Goal: Find contact information: Obtain details needed to contact an individual or organization

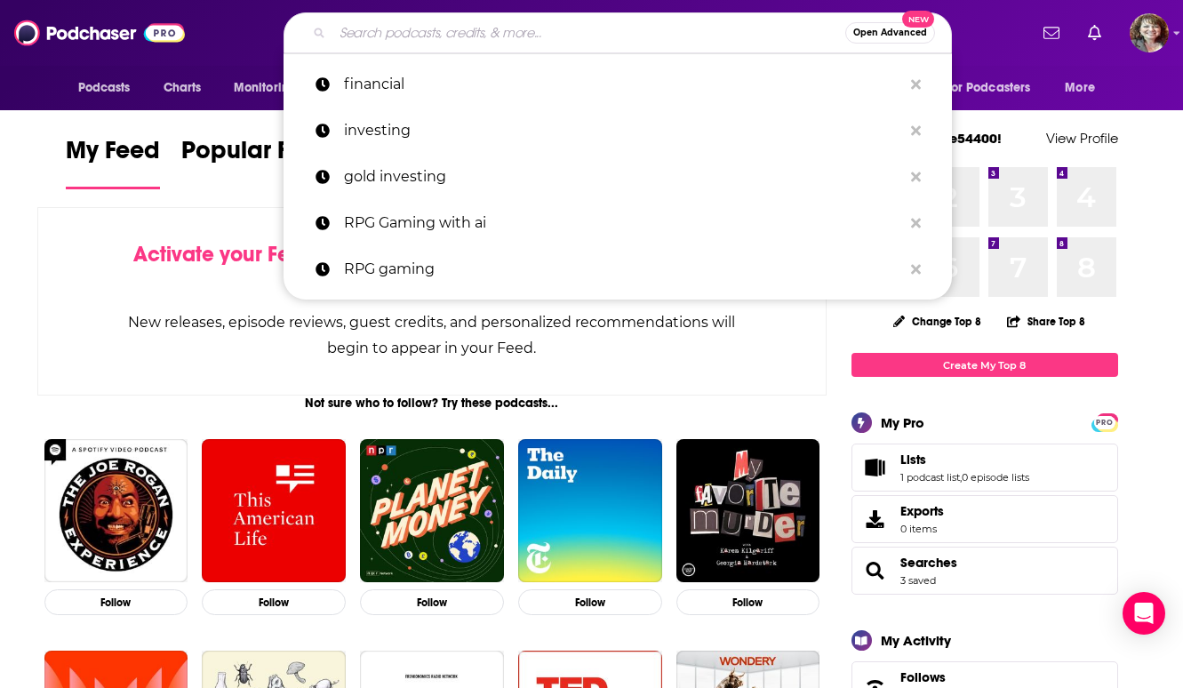
click at [504, 30] on input "Search podcasts, credits, & more..." at bounding box center [588, 33] width 513 height 28
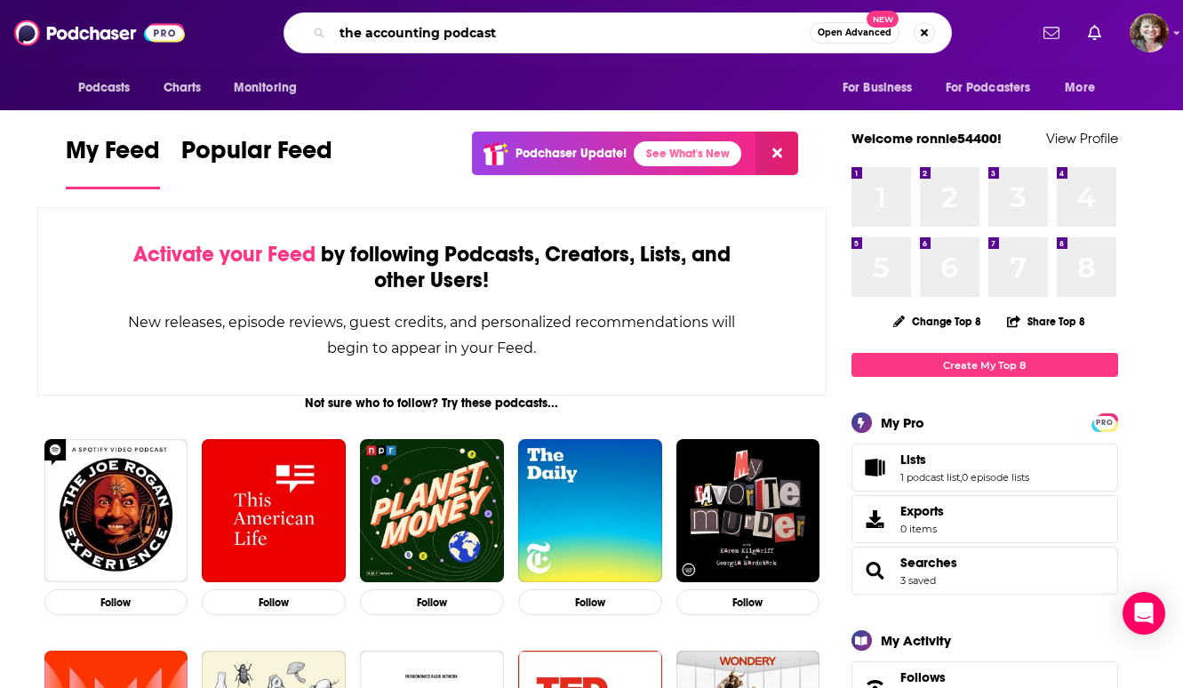
type input "the accounting podcast"
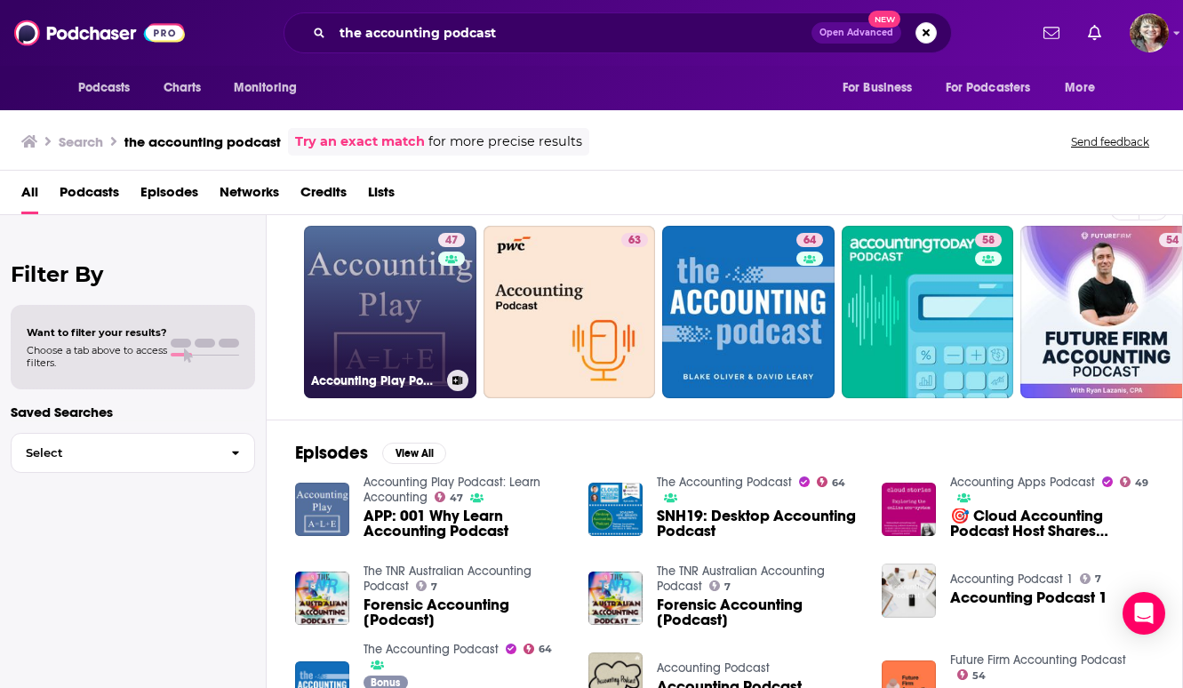
scroll to position [38, 0]
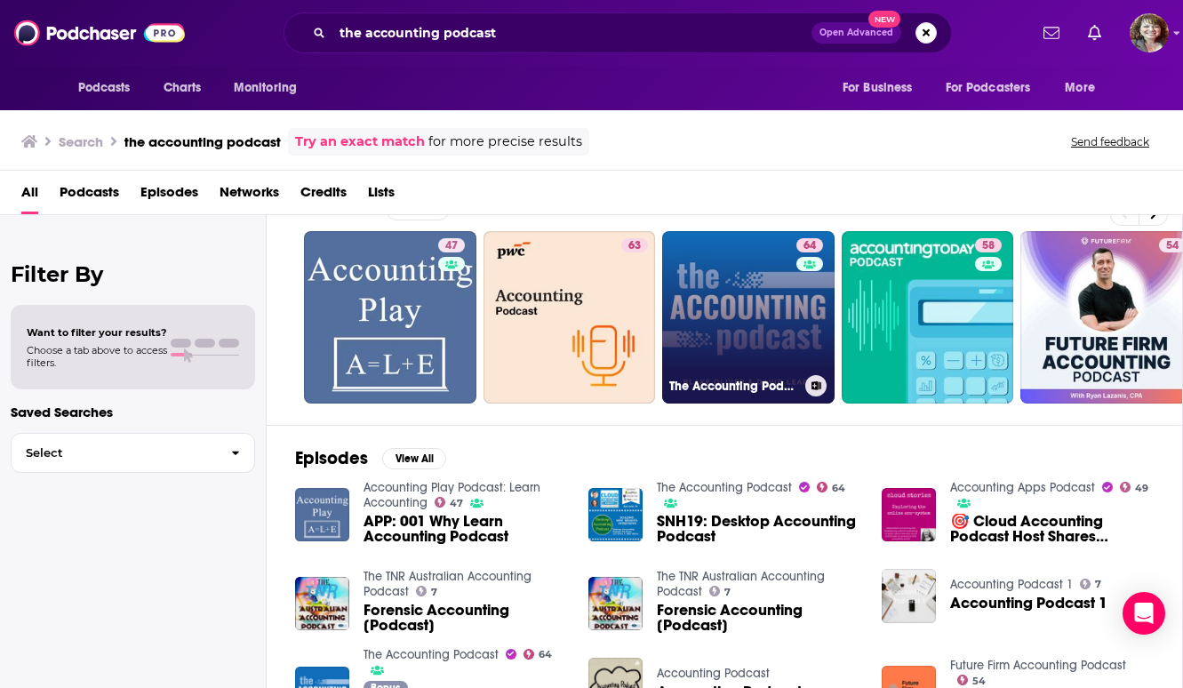
click at [777, 326] on link "64 The Accounting Podcast" at bounding box center [748, 317] width 172 height 172
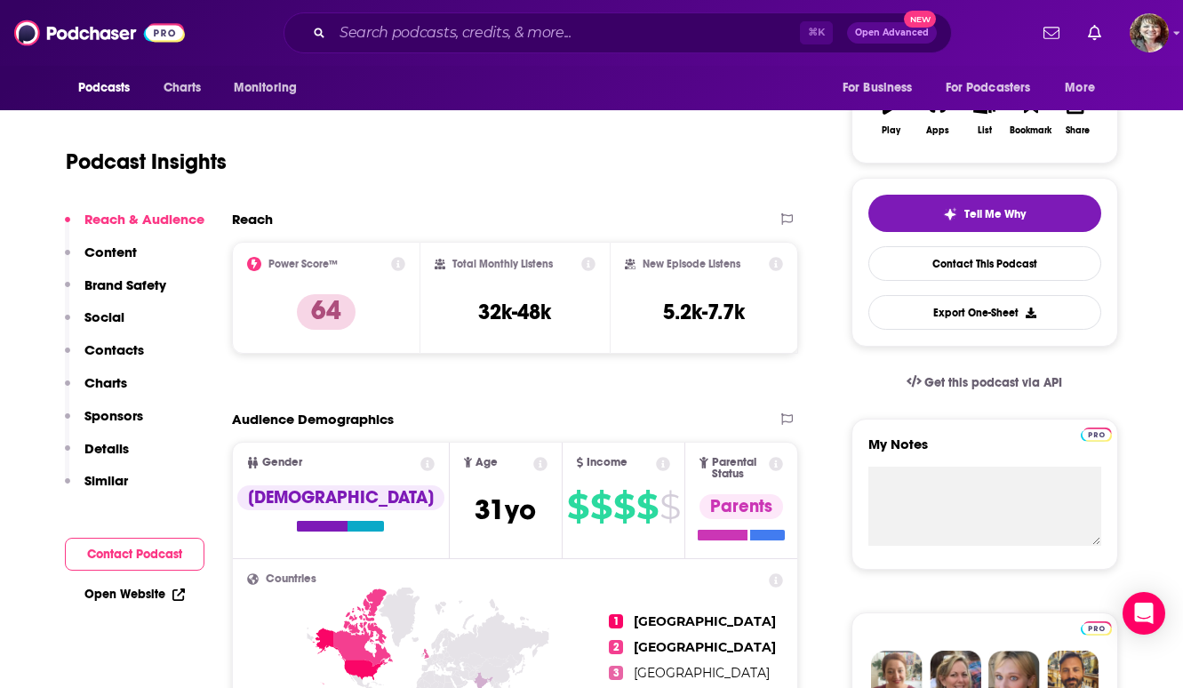
scroll to position [323, 0]
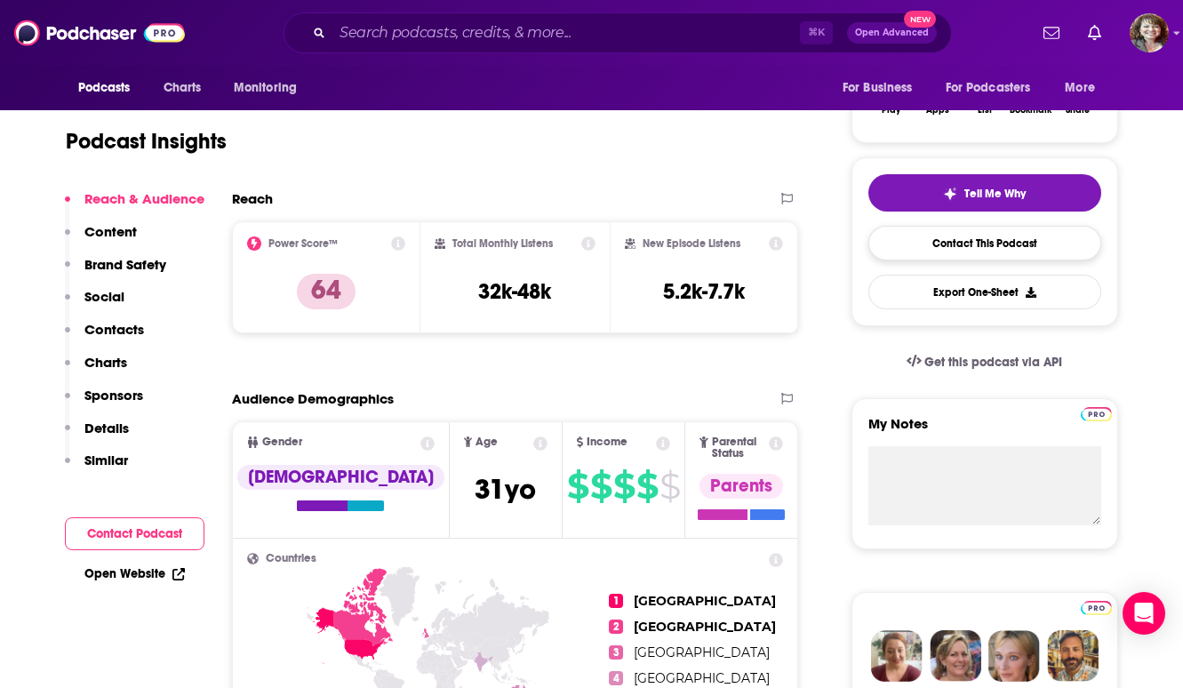
click at [999, 241] on link "Contact This Podcast" at bounding box center [985, 243] width 233 height 35
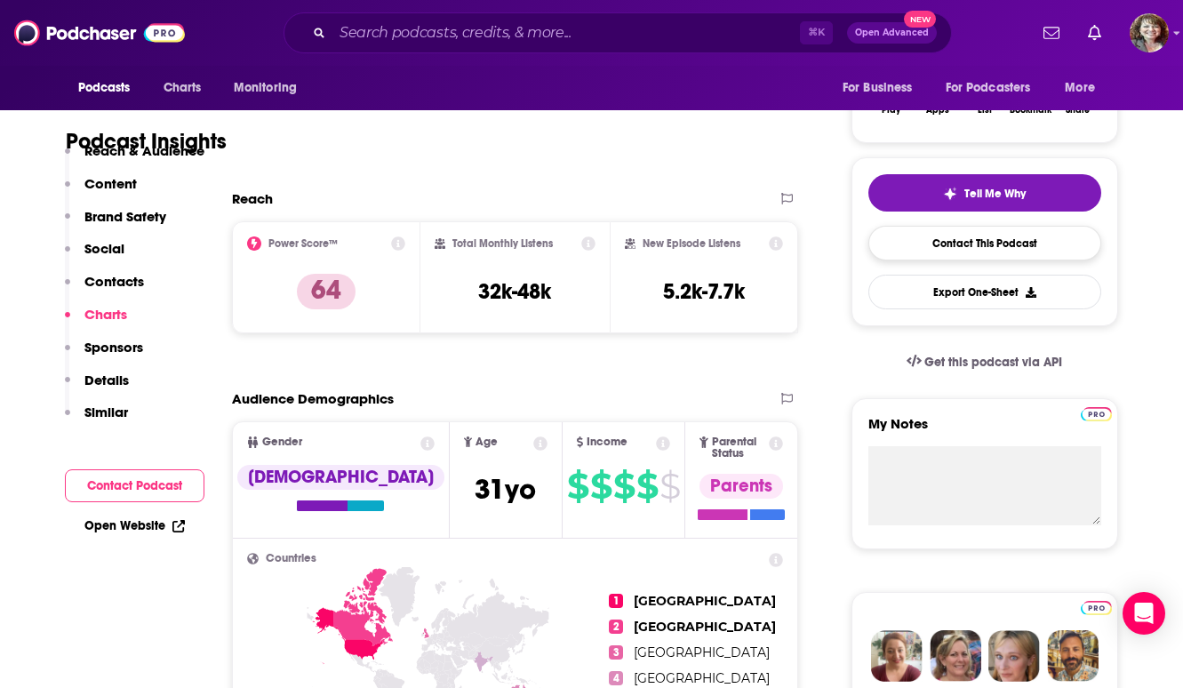
scroll to position [2038, 0]
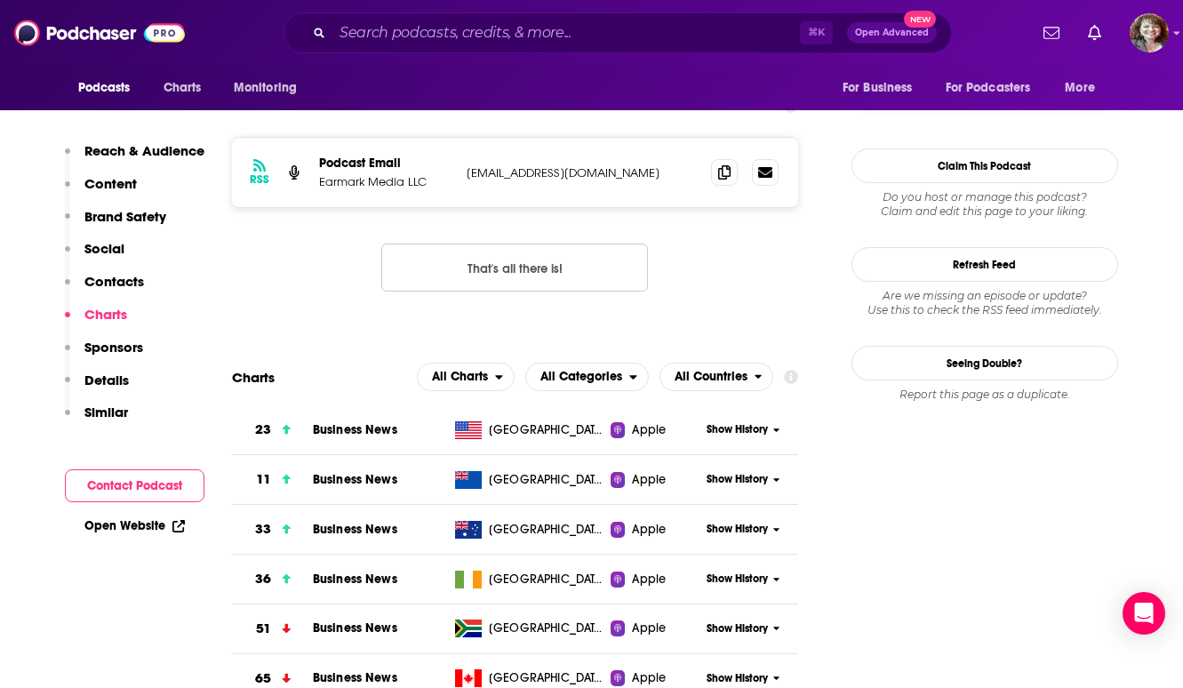
click at [136, 487] on button "Contact Podcast" at bounding box center [135, 485] width 140 height 33
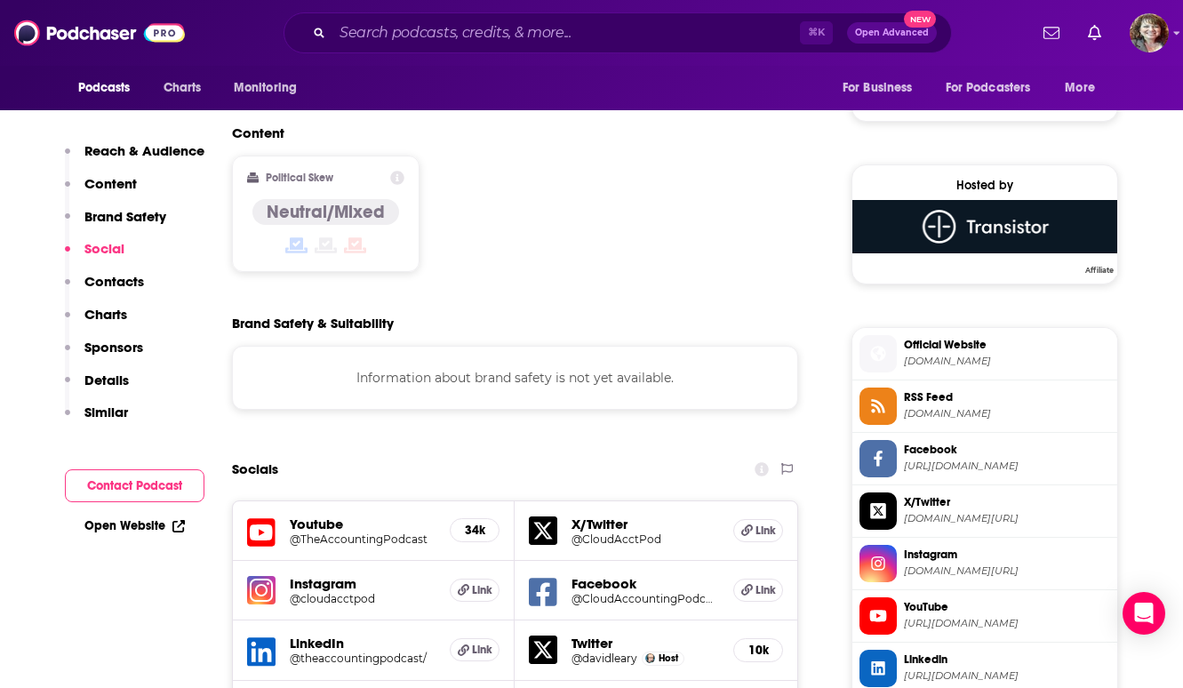
scroll to position [1075, 0]
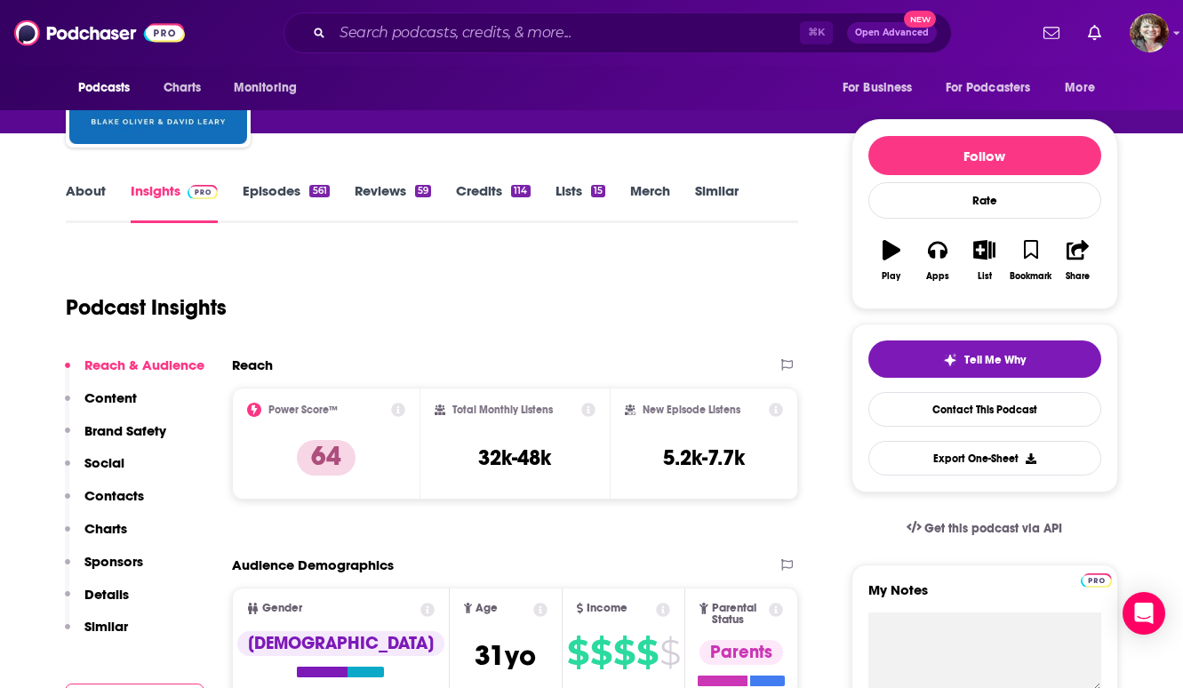
scroll to position [172, 0]
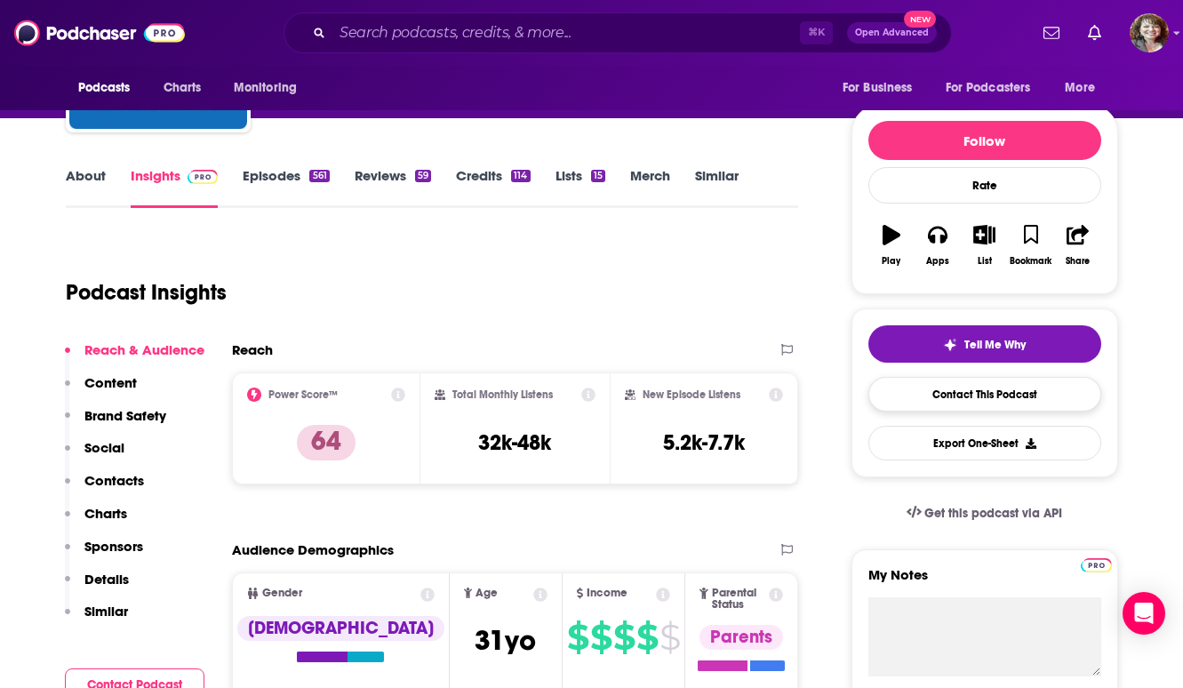
click at [987, 394] on link "Contact This Podcast" at bounding box center [985, 394] width 233 height 35
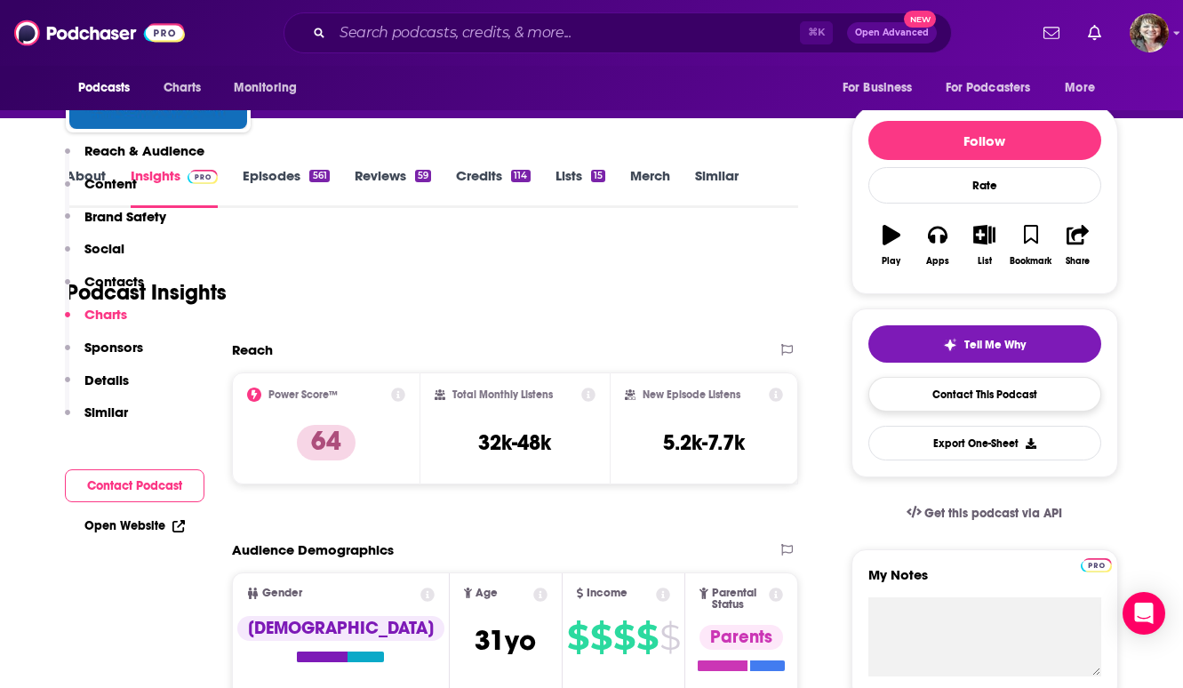
scroll to position [2038, 0]
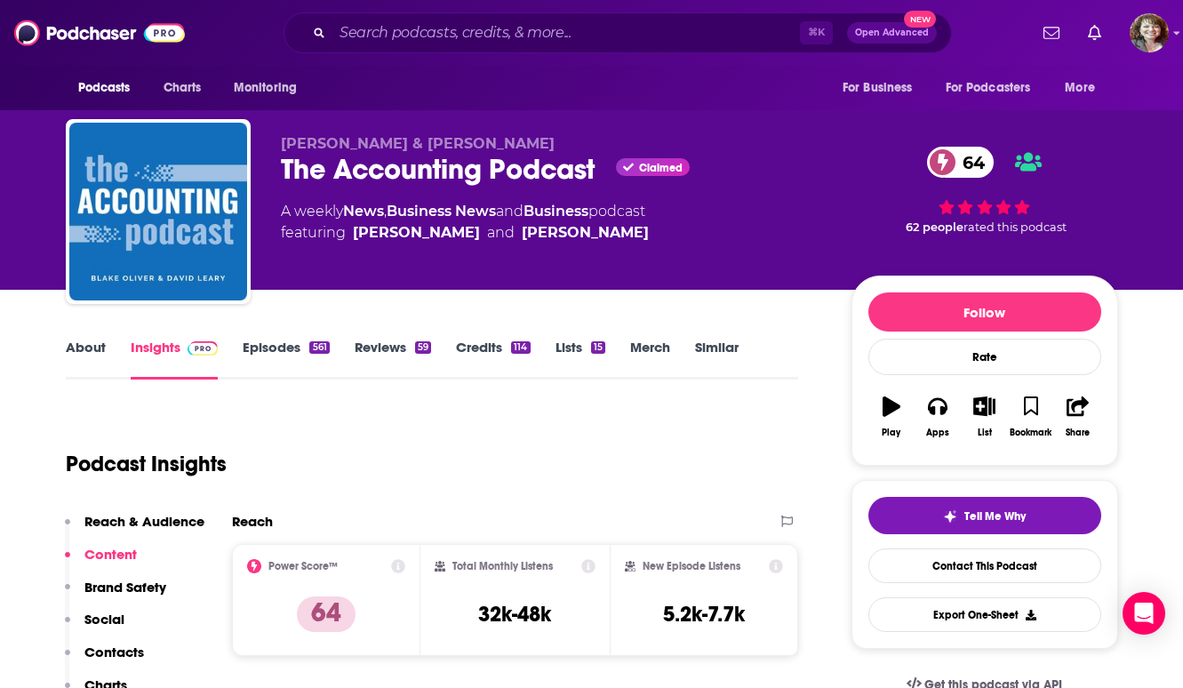
click at [468, 177] on div "The Accounting Podcast Claimed 64" at bounding box center [552, 169] width 542 height 35
click at [92, 346] on link "About" at bounding box center [86, 359] width 40 height 41
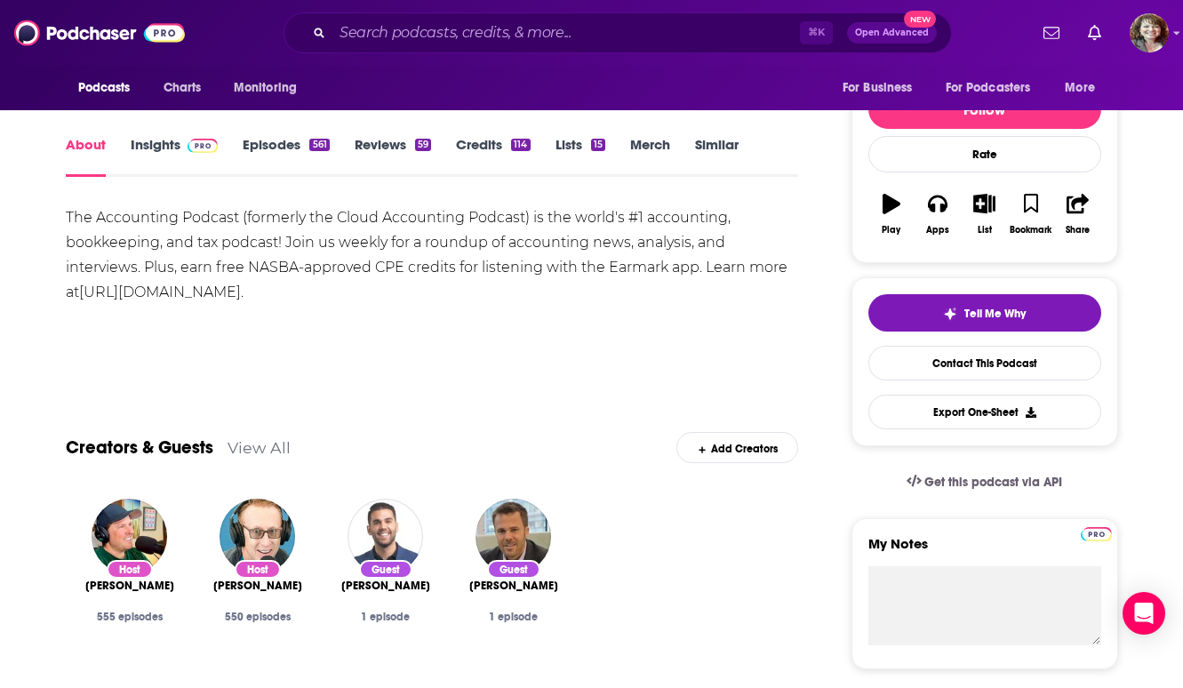
scroll to position [204, 0]
click at [989, 362] on link "Contact This Podcast" at bounding box center [985, 362] width 233 height 35
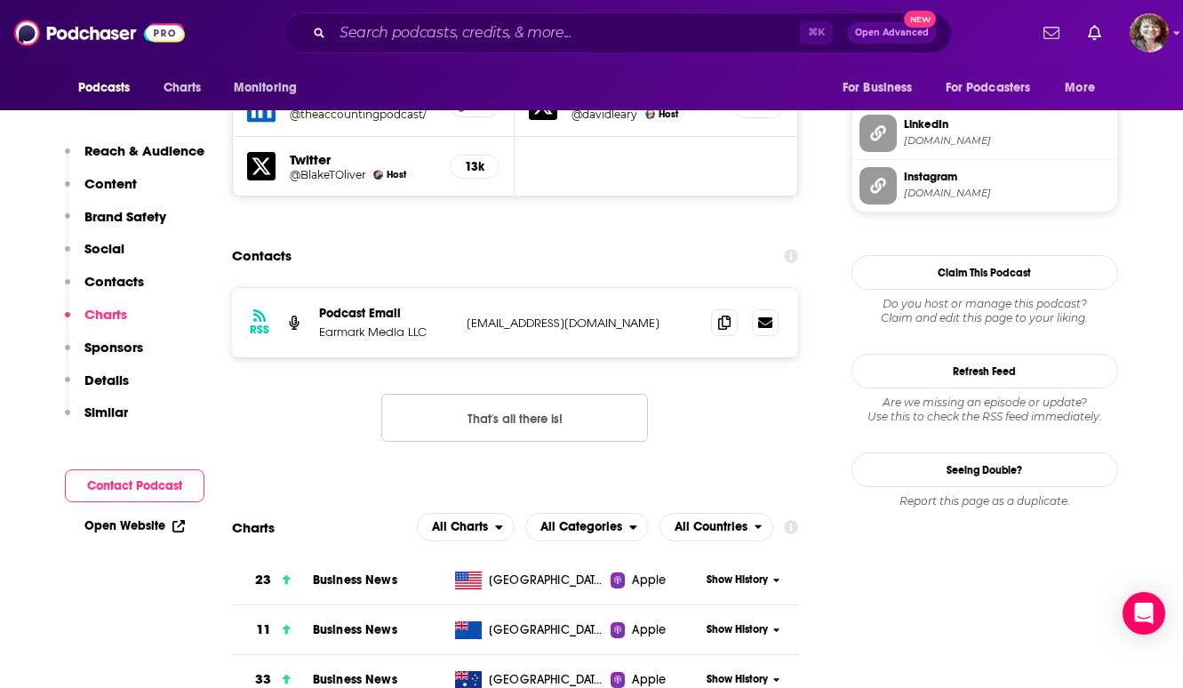
scroll to position [1888, 0]
click at [154, 495] on button "Contact Podcast" at bounding box center [135, 485] width 140 height 33
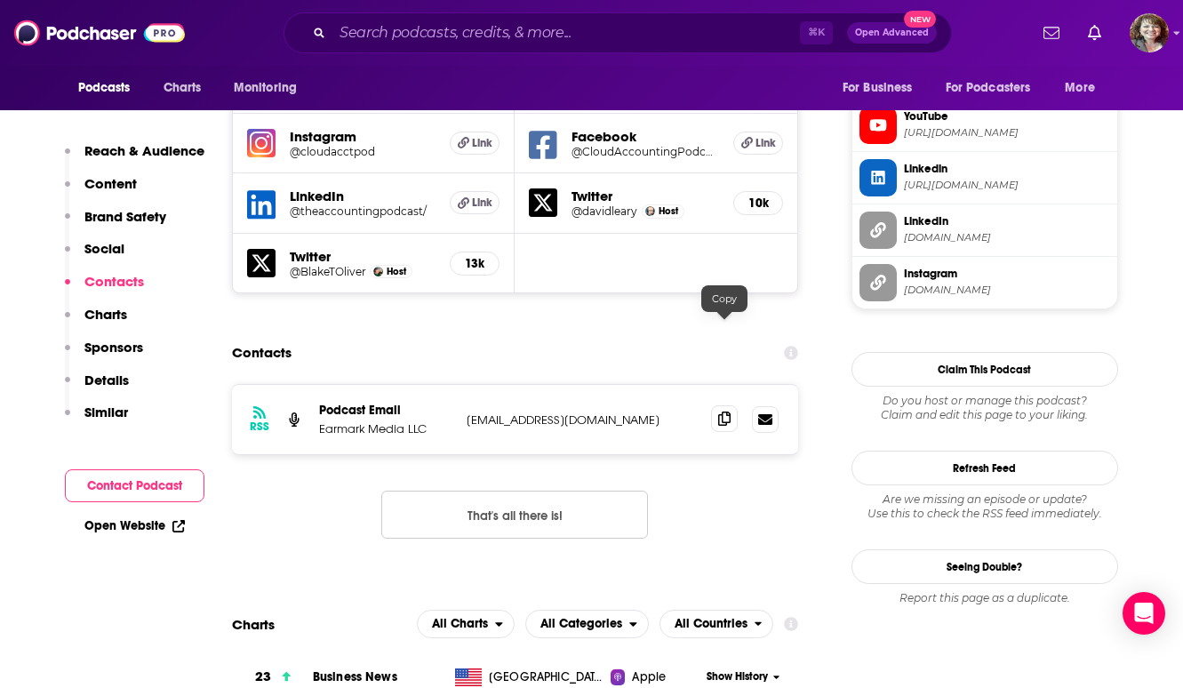
click at [725, 412] on icon at bounding box center [724, 419] width 12 height 14
click at [720, 412] on icon at bounding box center [724, 419] width 12 height 14
click at [767, 413] on icon at bounding box center [765, 418] width 14 height 11
click at [511, 13] on div "⌘ K Open Advanced New" at bounding box center [618, 32] width 669 height 41
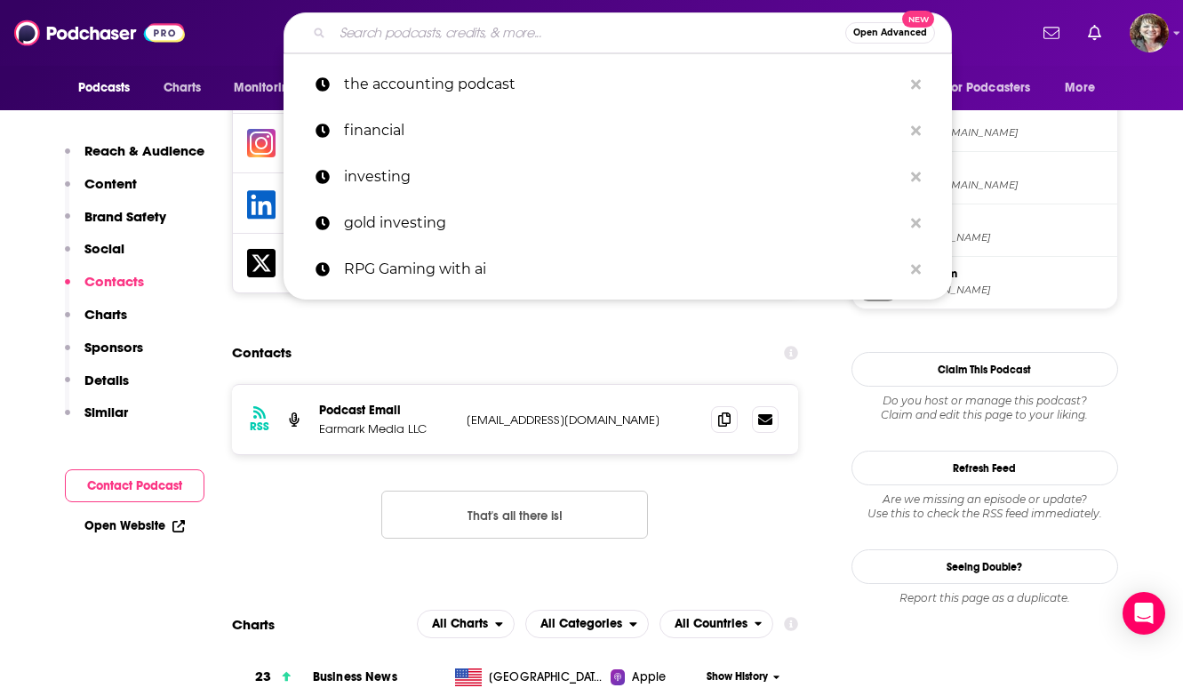
click at [492, 42] on input "Search podcasts, credits, & more..." at bounding box center [588, 33] width 513 height 28
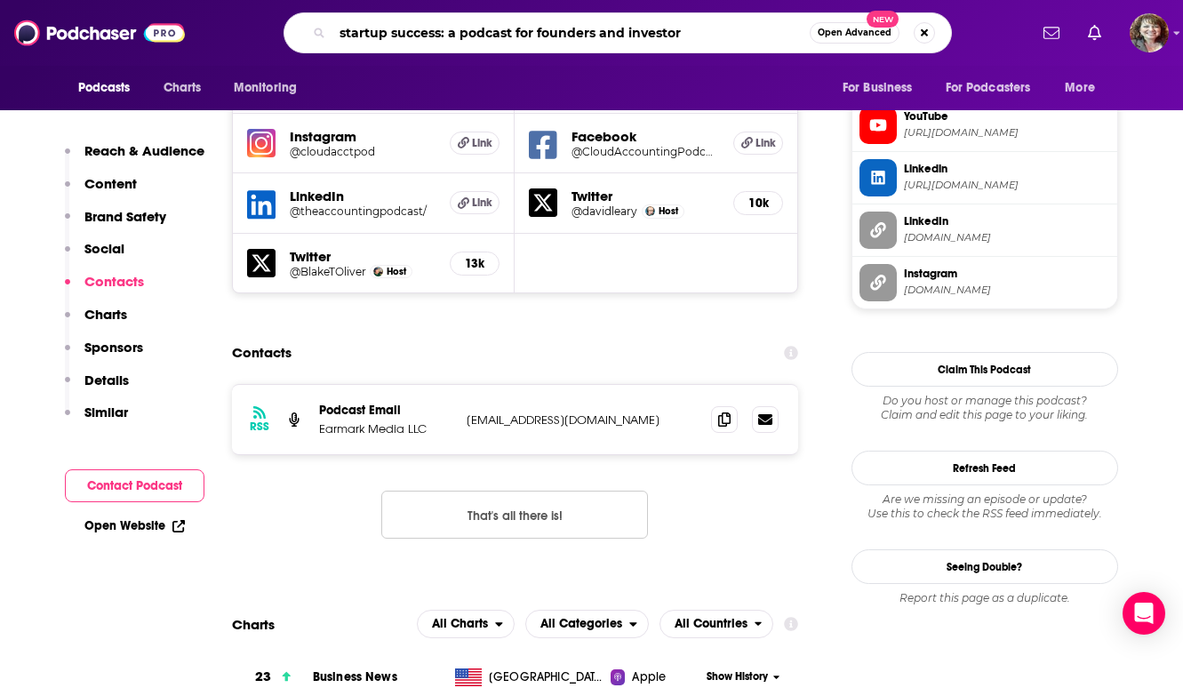
type input "startup success: a podcast for founders and investors"
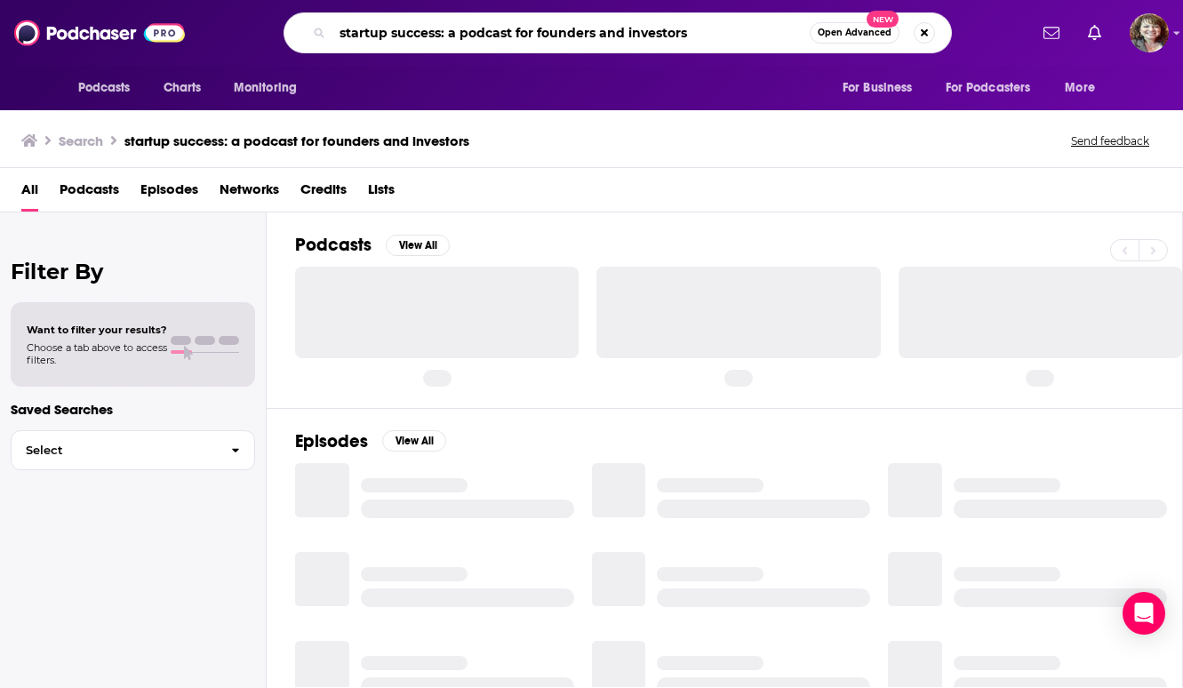
click at [723, 44] on input "startup success: a podcast for founders and investors" at bounding box center [570, 33] width 477 height 28
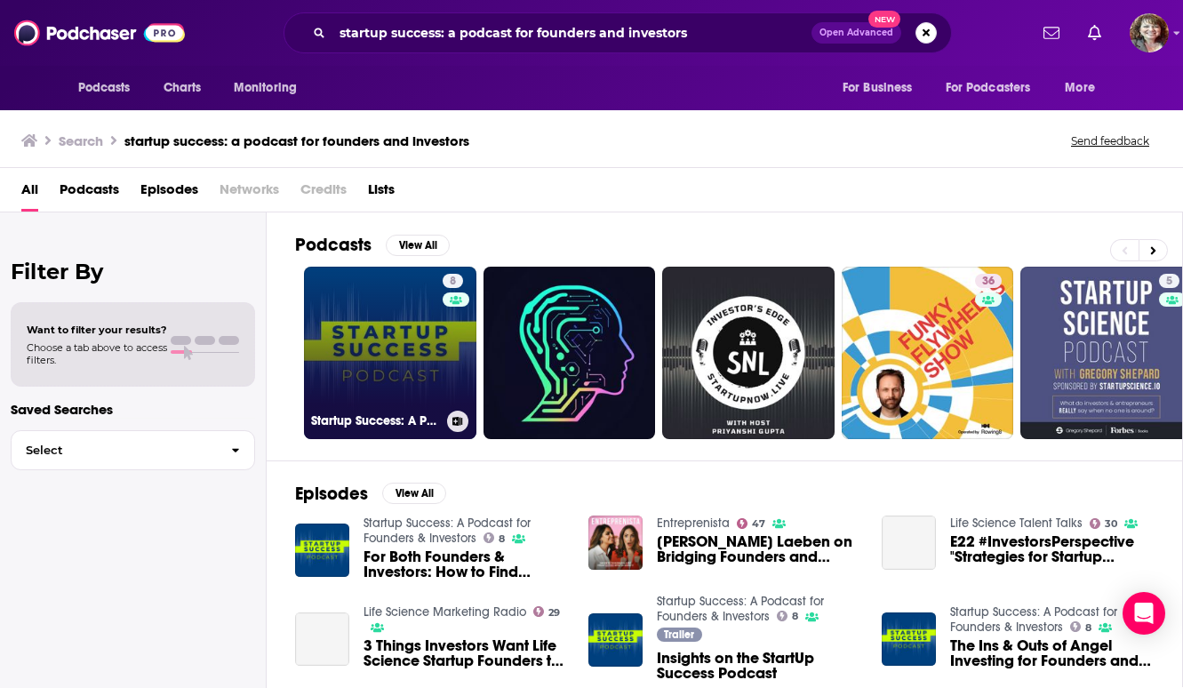
click at [419, 346] on link "8 Startup Success: A Podcast for Founders & Investors" at bounding box center [390, 353] width 172 height 172
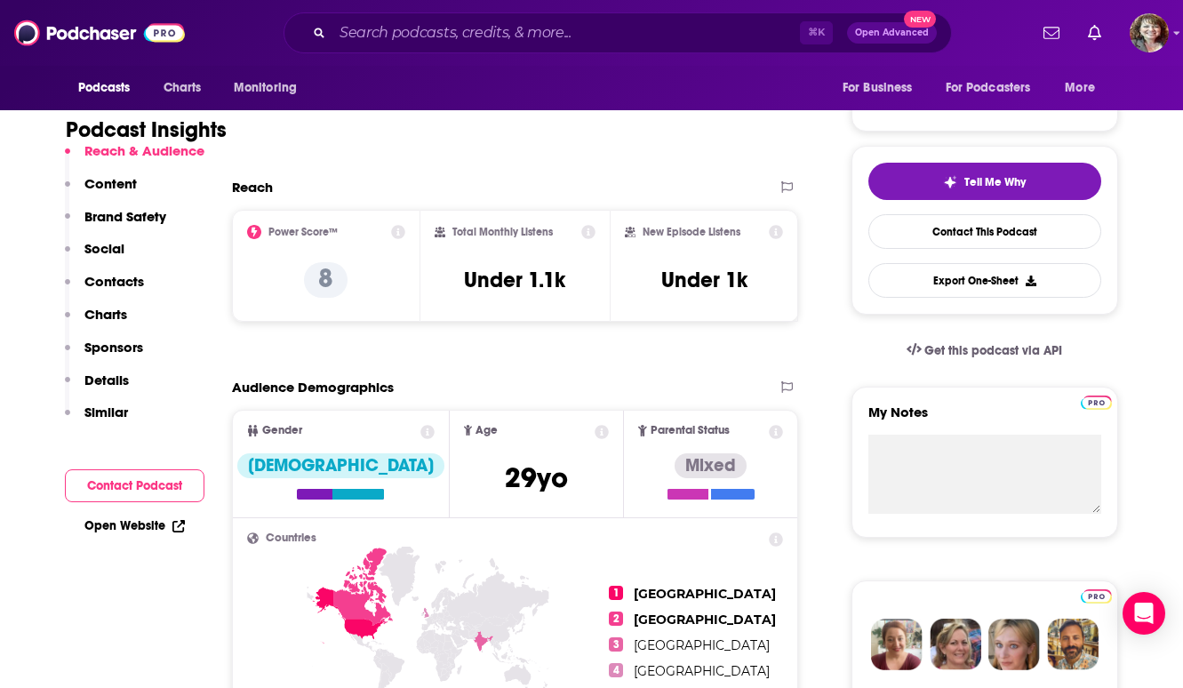
scroll to position [339, 0]
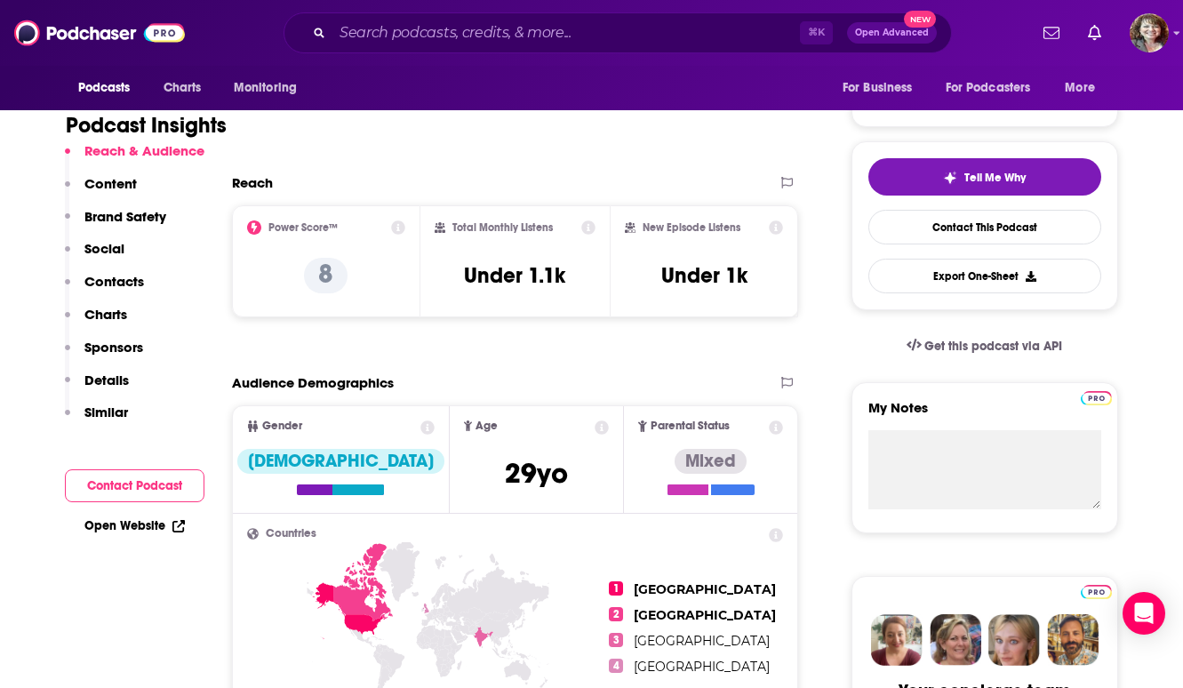
click at [108, 281] on p "Contacts" at bounding box center [114, 281] width 60 height 17
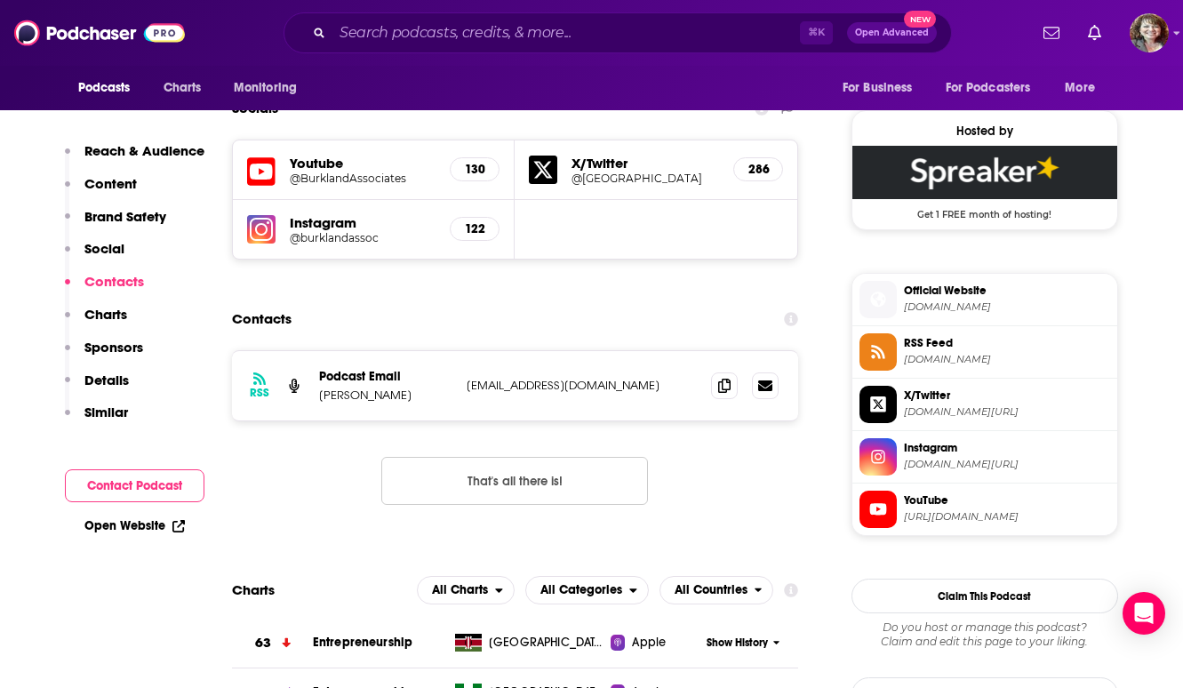
scroll to position [1453, 0]
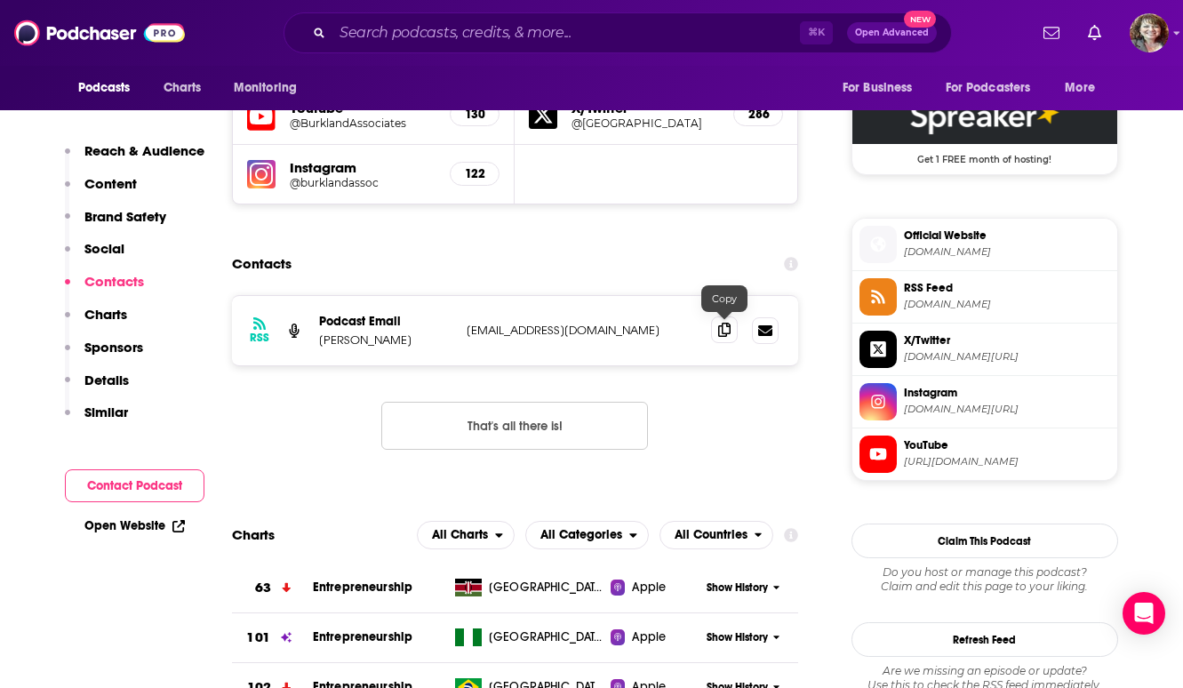
click at [723, 331] on icon at bounding box center [724, 330] width 12 height 14
